Goal: Transaction & Acquisition: Book appointment/travel/reservation

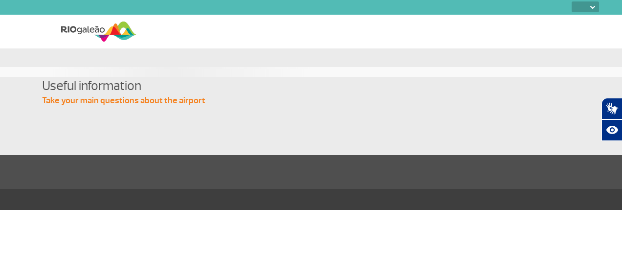
select select
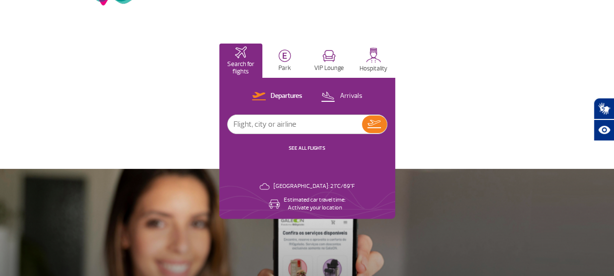
scroll to position [16, 0]
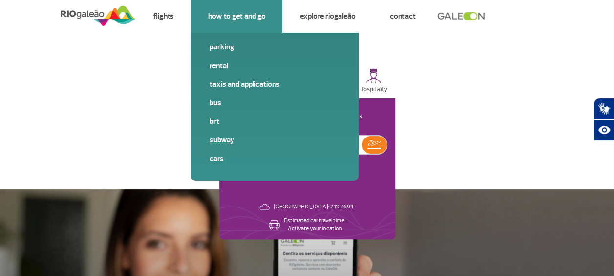
click at [219, 161] on link "Cars" at bounding box center [274, 158] width 131 height 11
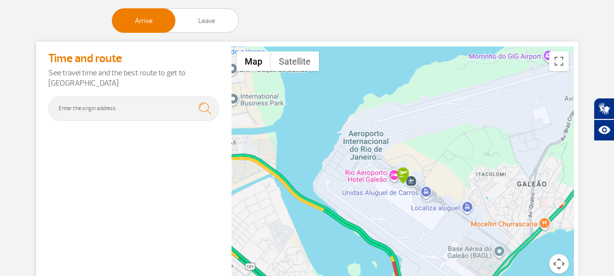
scroll to position [114, 0]
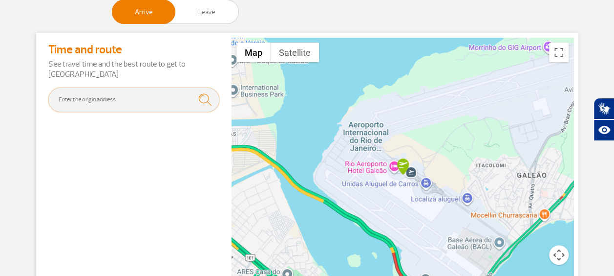
click at [84, 108] on input "text" at bounding box center [133, 99] width 171 height 24
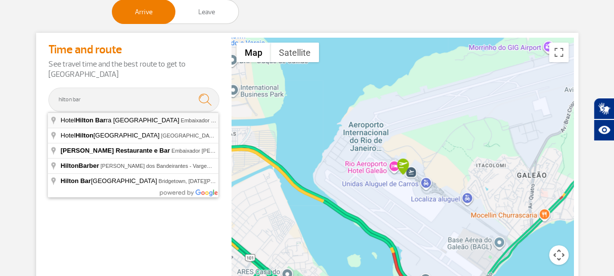
type input "Hotel [GEOGRAPHIC_DATA] - Embaixador [PERSON_NAME][GEOGRAPHIC_DATA] - [GEOGRAPH…"
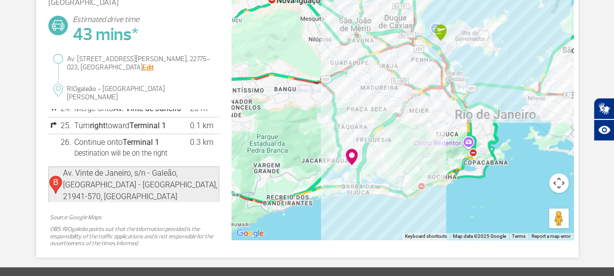
scroll to position [775, 0]
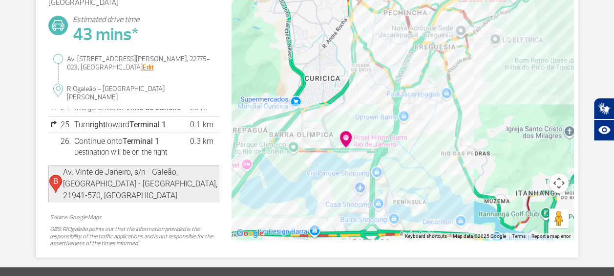
drag, startPoint x: 269, startPoint y: 172, endPoint x: 512, endPoint y: 57, distance: 268.2
click at [512, 57] on div at bounding box center [403, 103] width 342 height 274
click at [359, 189] on div at bounding box center [403, 103] width 342 height 274
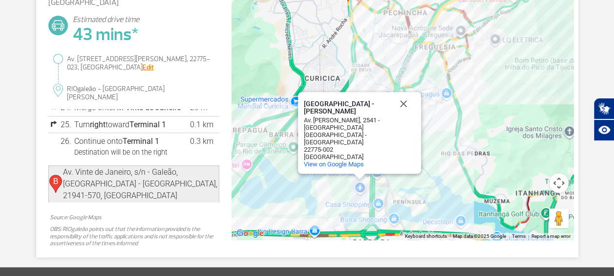
drag, startPoint x: 355, startPoint y: 118, endPoint x: 303, endPoint y: 109, distance: 52.9
click at [303, 109] on div "[GEOGRAPHIC_DATA][PERSON_NAME] - [PERSON_NAME]. [PERSON_NAME][STREET_ADDRESS] V…" at bounding box center [359, 133] width 123 height 82
drag, startPoint x: 304, startPoint y: 108, endPoint x: 370, endPoint y: 115, distance: 66.9
click at [370, 115] on div "[GEOGRAPHIC_DATA] - [PERSON_NAME]" at bounding box center [348, 107] width 88 height 15
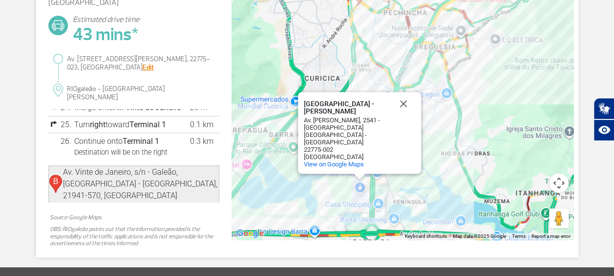
click at [344, 113] on div "[GEOGRAPHIC_DATA] - [PERSON_NAME]" at bounding box center [348, 107] width 88 height 15
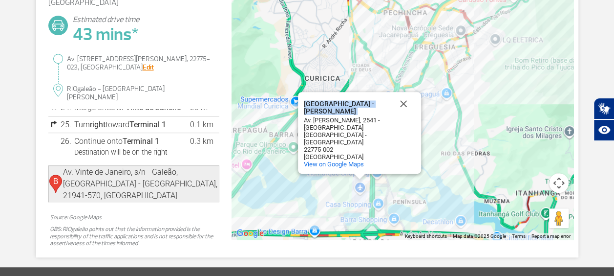
click at [344, 113] on div "[GEOGRAPHIC_DATA] - [PERSON_NAME]" at bounding box center [348, 107] width 88 height 15
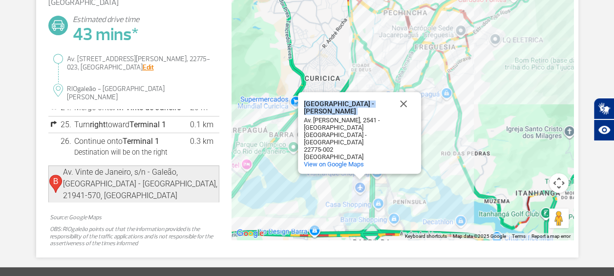
click at [344, 113] on div "[GEOGRAPHIC_DATA] - [PERSON_NAME]" at bounding box center [348, 107] width 88 height 15
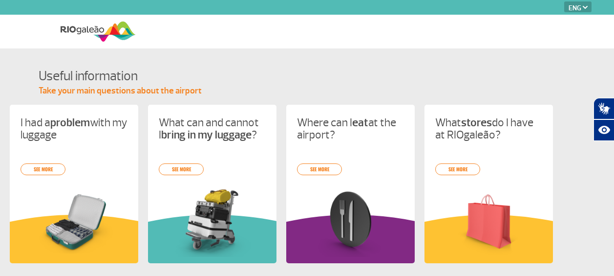
select select "en"
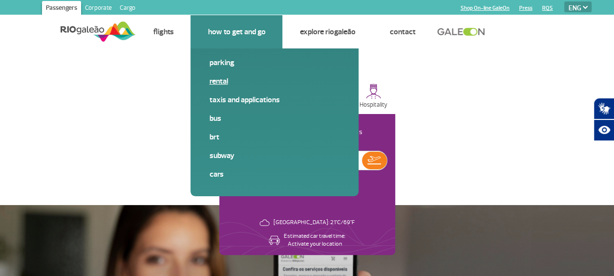
click at [223, 82] on link "Rental" at bounding box center [274, 81] width 131 height 11
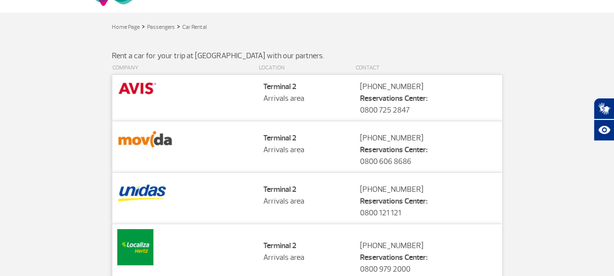
scroll to position [37, 0]
